Goal: Transaction & Acquisition: Obtain resource

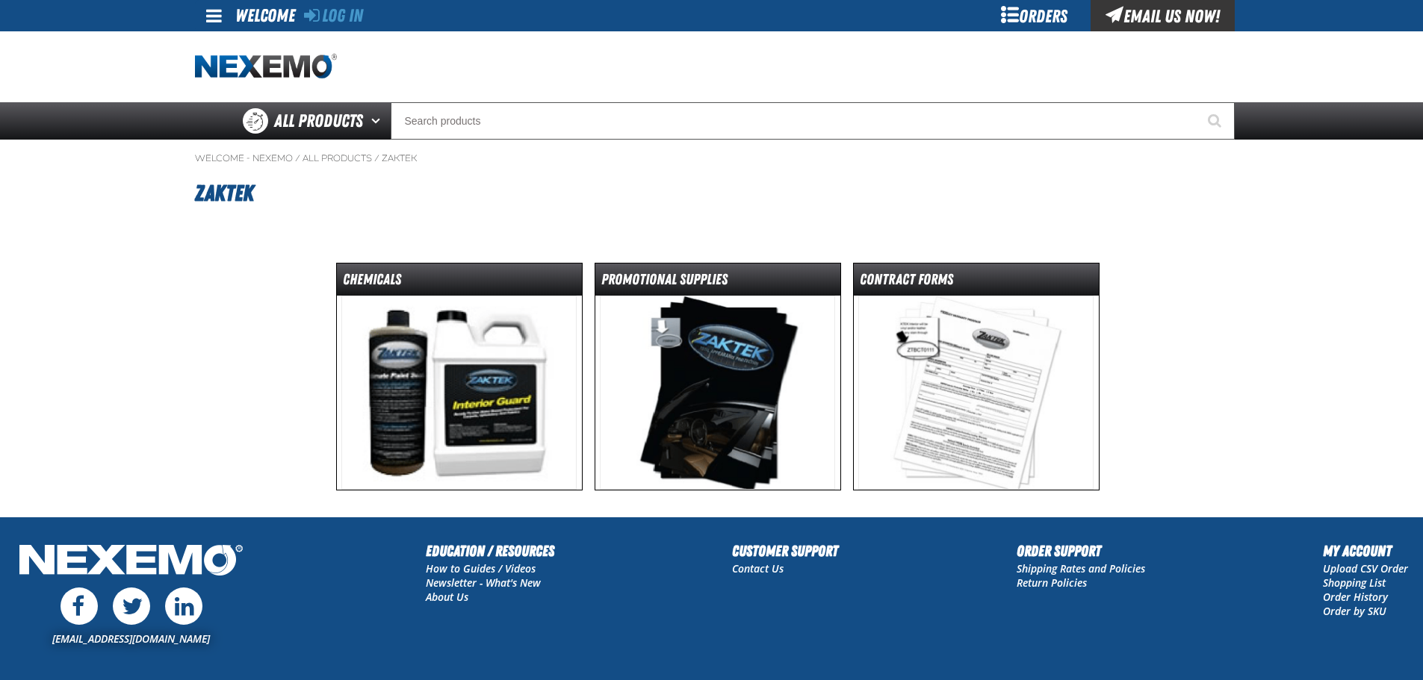
click at [695, 339] on img at bounding box center [717, 393] width 235 height 194
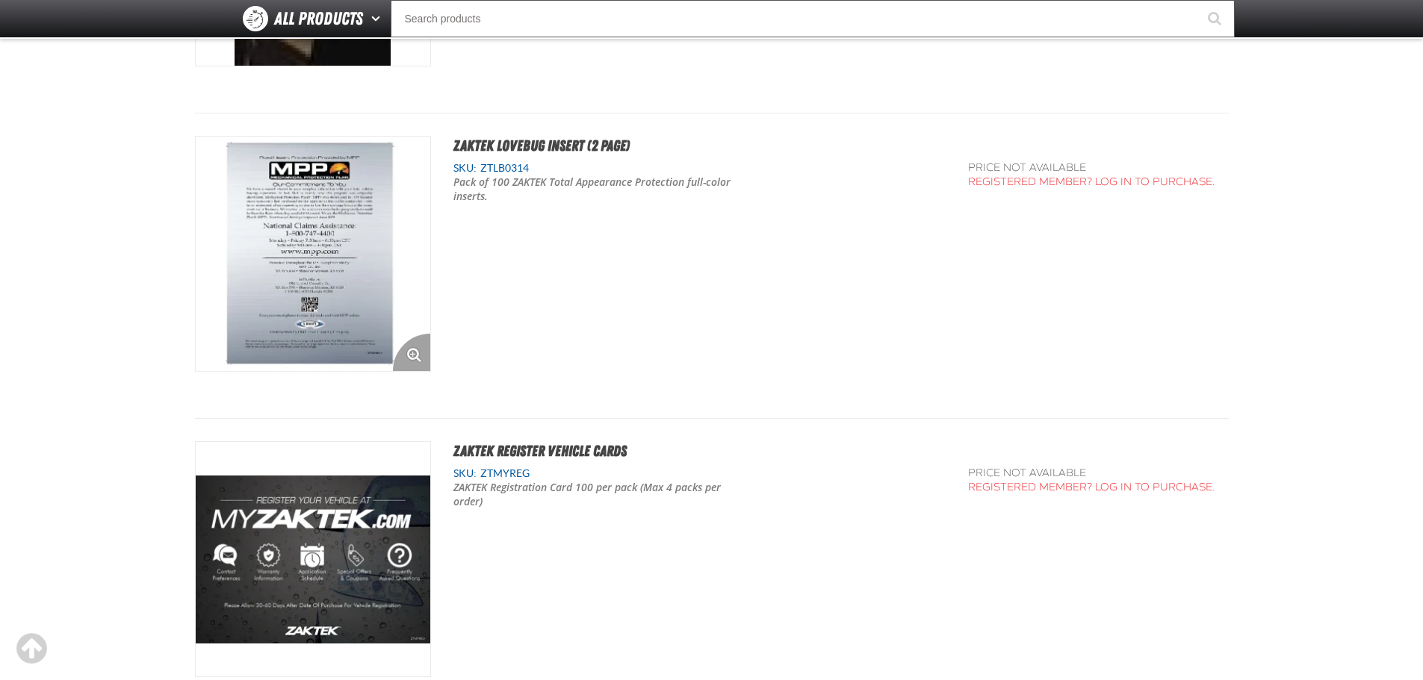
scroll to position [1718, 0]
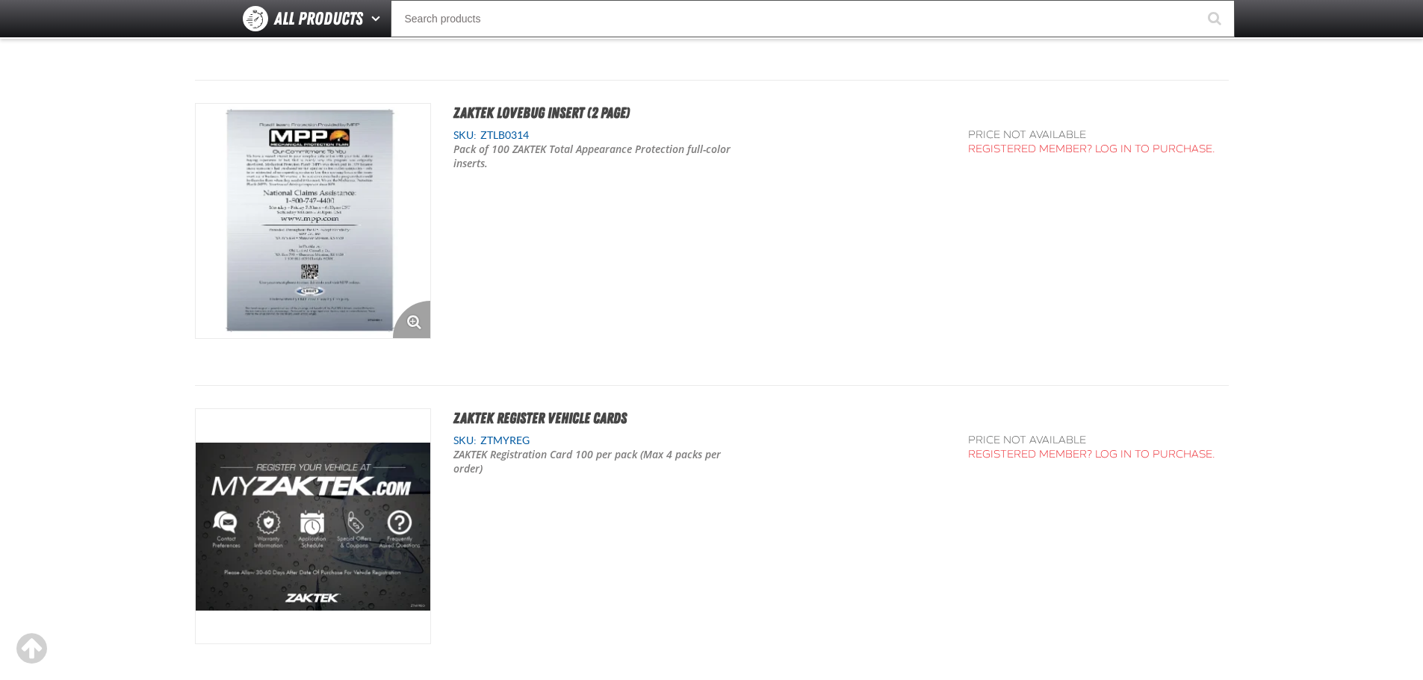
click at [353, 256] on img "View Details of the ZAKTEK LoveBug Insert (2 page)" at bounding box center [313, 221] width 235 height 235
